Goal: Task Accomplishment & Management: Use online tool/utility

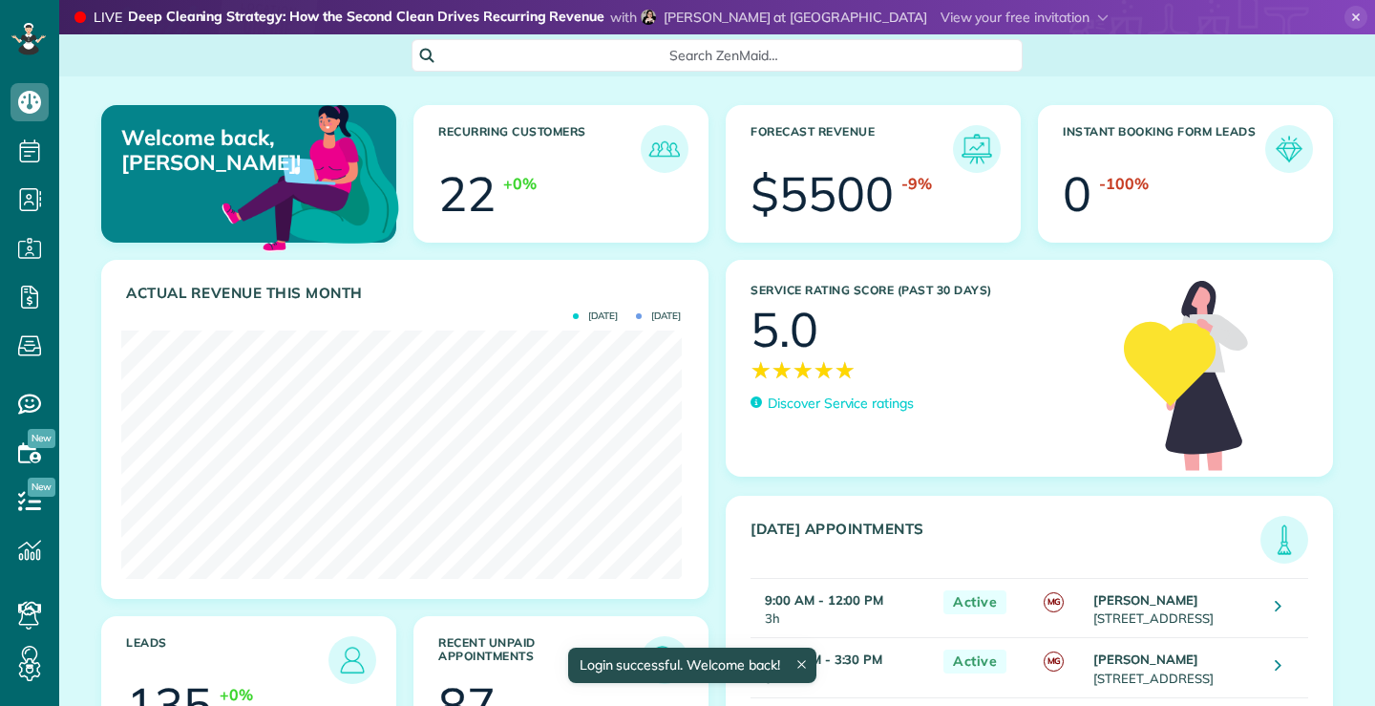
scroll to position [248, 560]
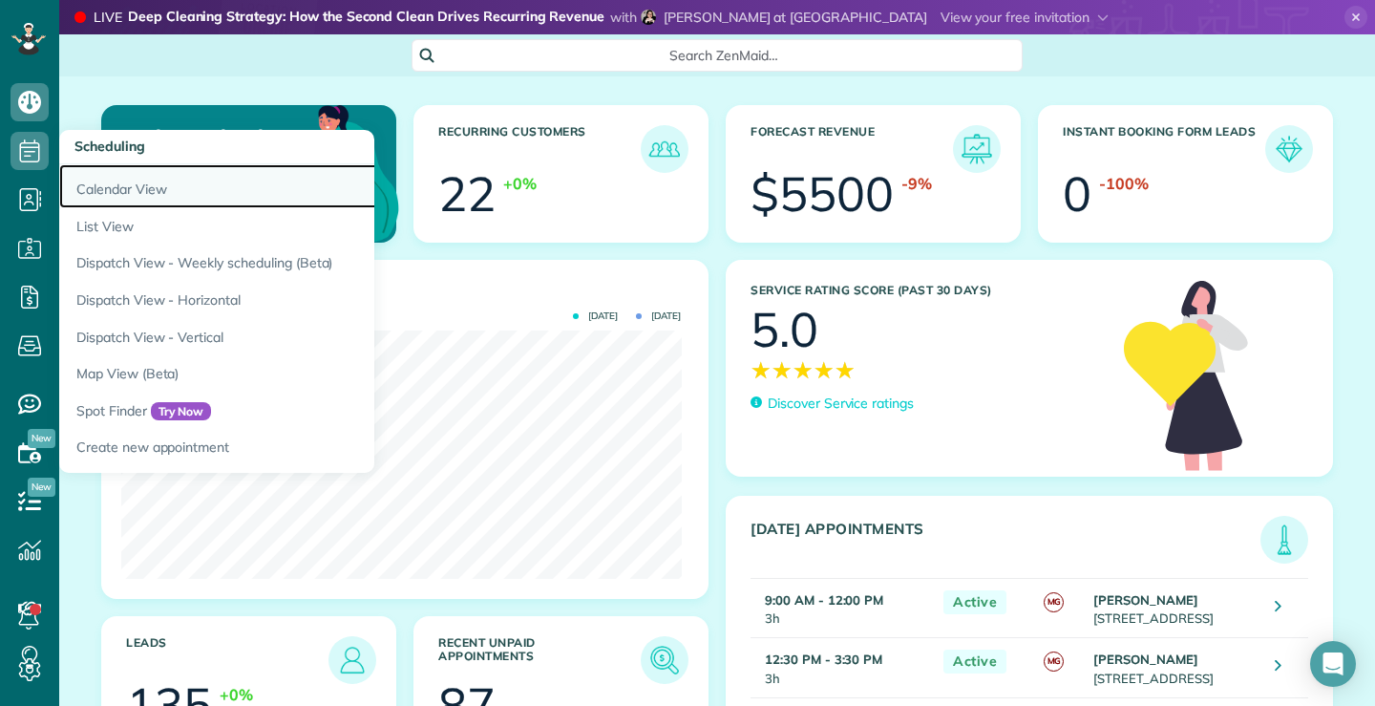
click at [119, 186] on link "Calendar View" at bounding box center [297, 186] width 477 height 44
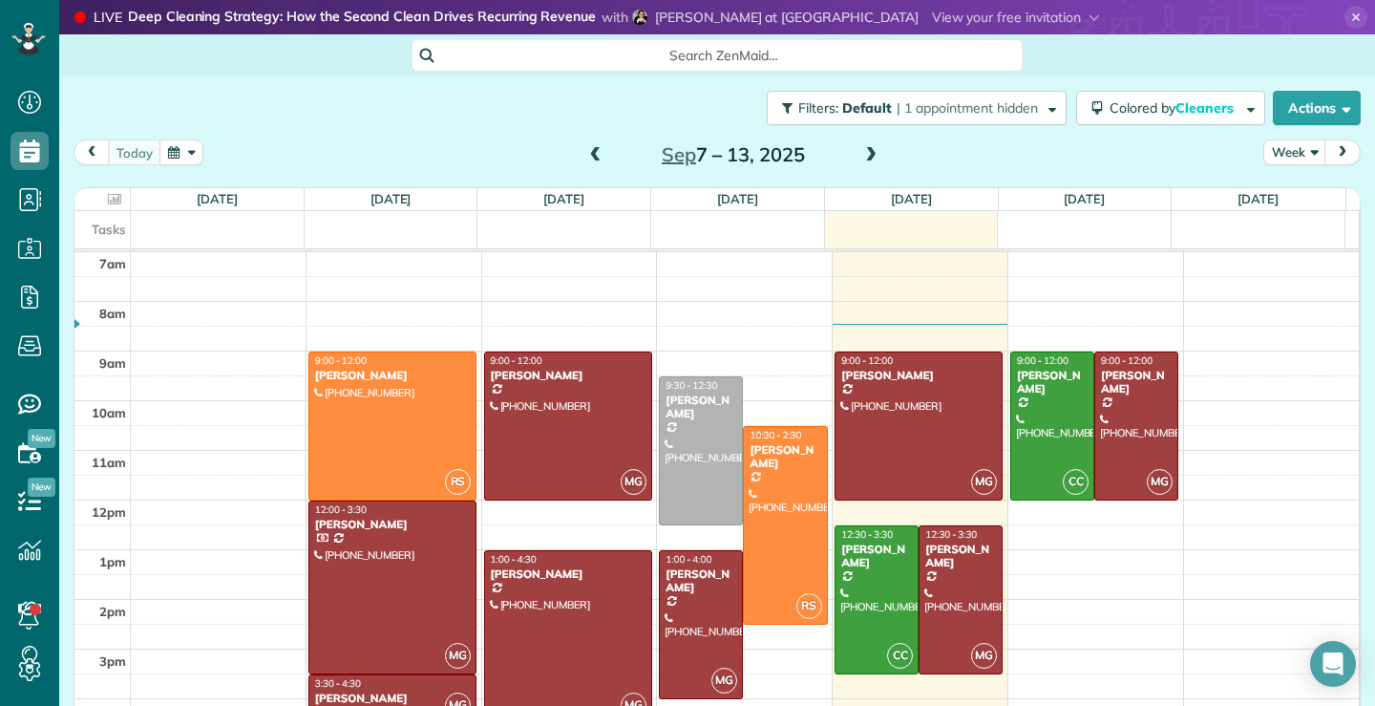
scroll to position [9, 9]
click at [781, 515] on div at bounding box center [785, 525] width 82 height 197
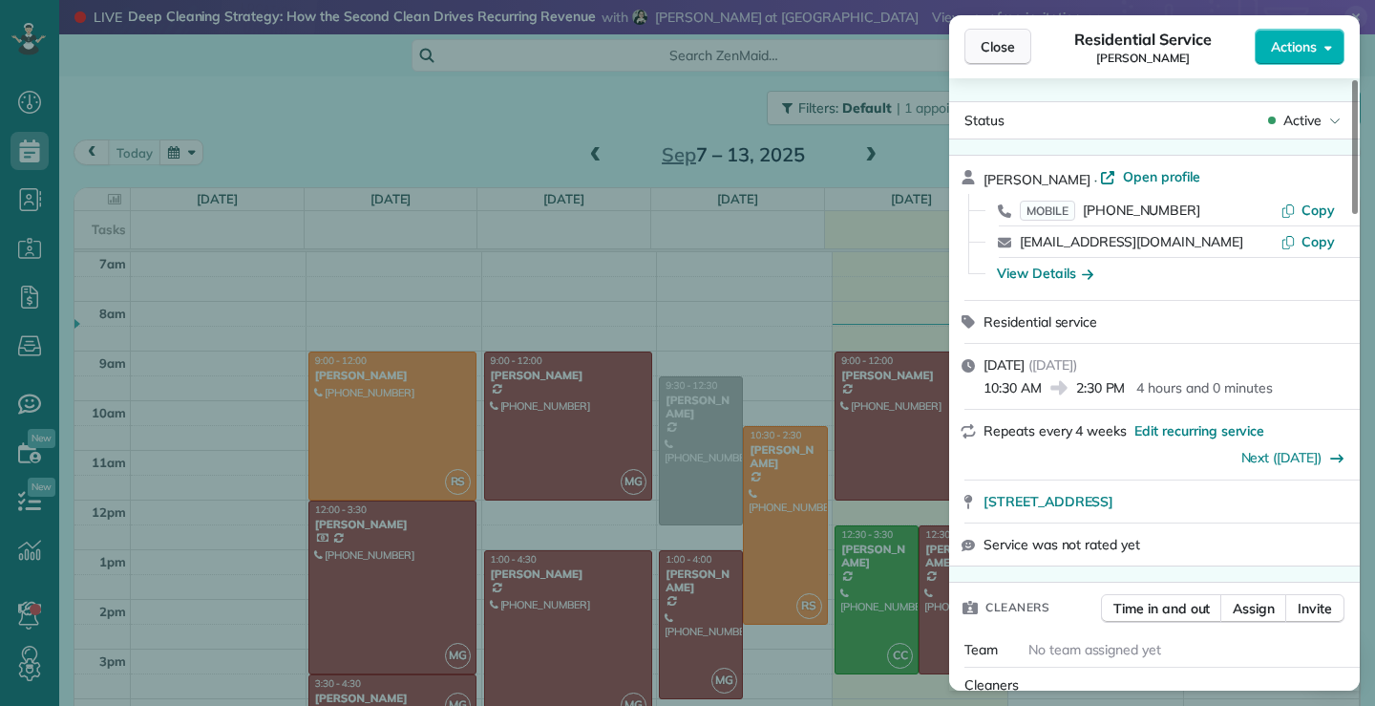
click at [996, 44] on span "Close" at bounding box center [998, 46] width 34 height 19
